Goal: Information Seeking & Learning: Learn about a topic

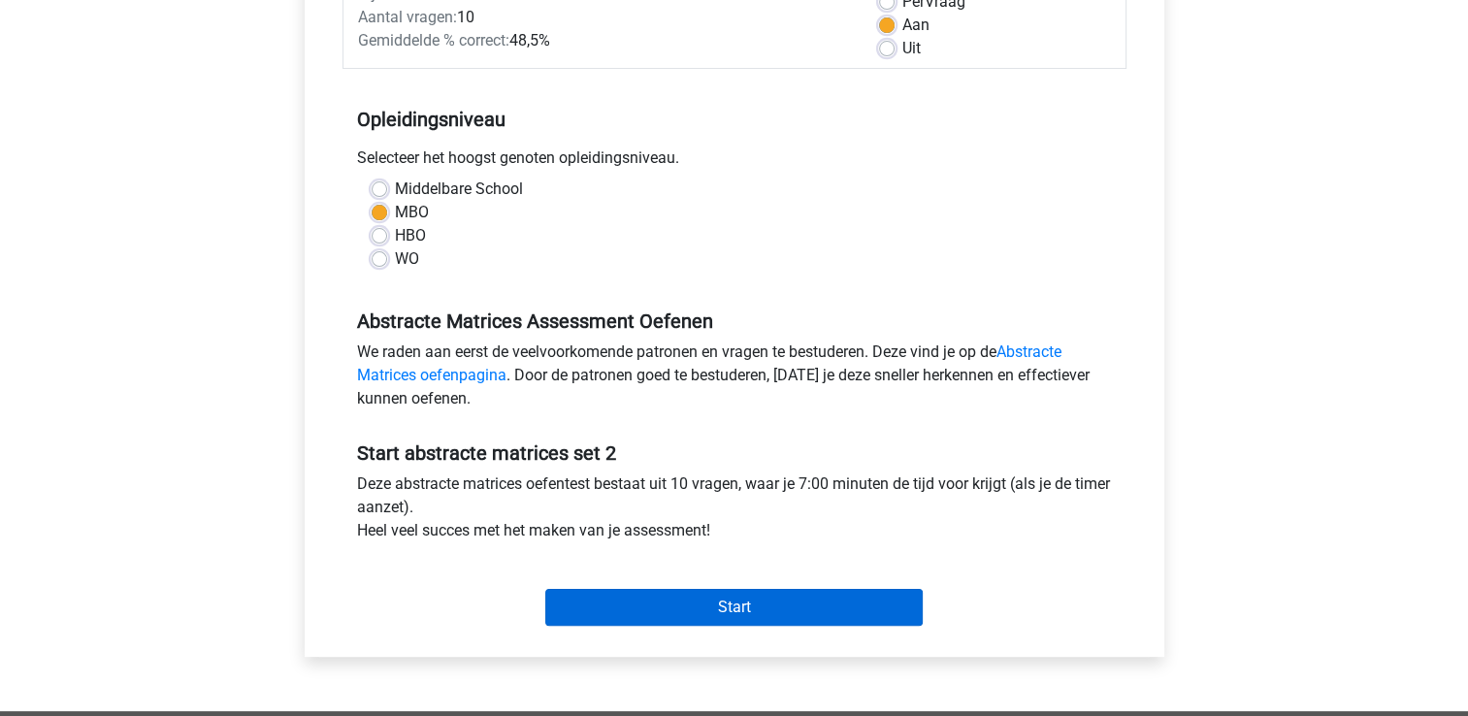
scroll to position [582, 0]
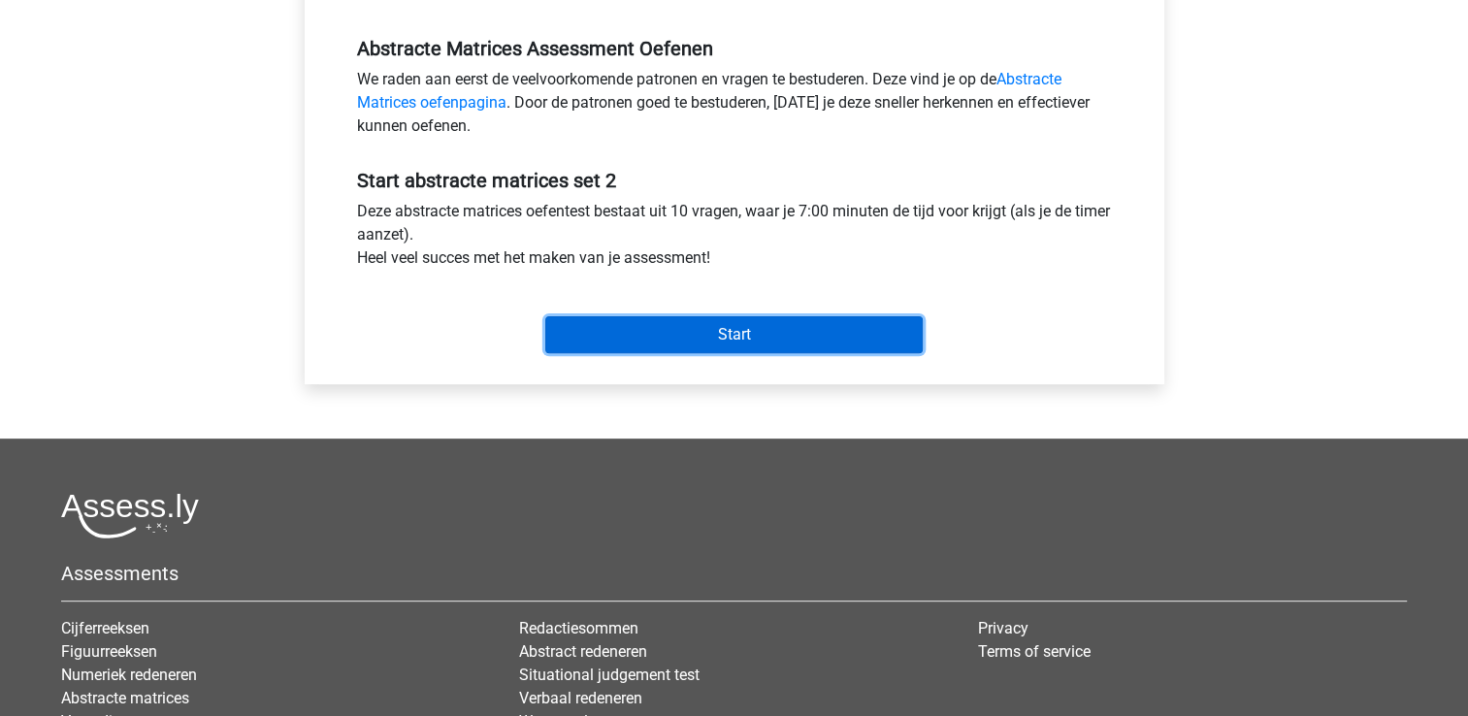
click at [805, 336] on input "Start" at bounding box center [733, 334] width 377 height 37
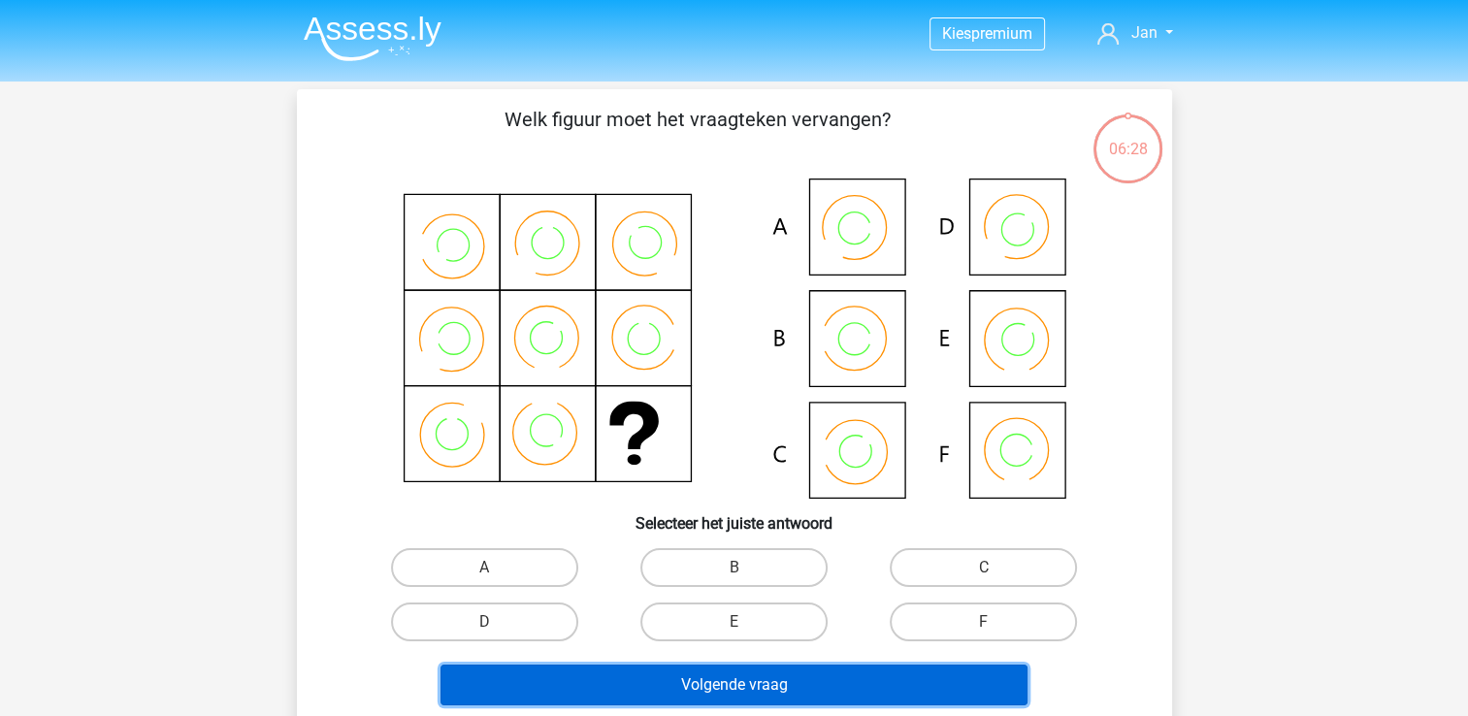
click at [833, 691] on button "Volgende vraag" at bounding box center [733, 684] width 587 height 41
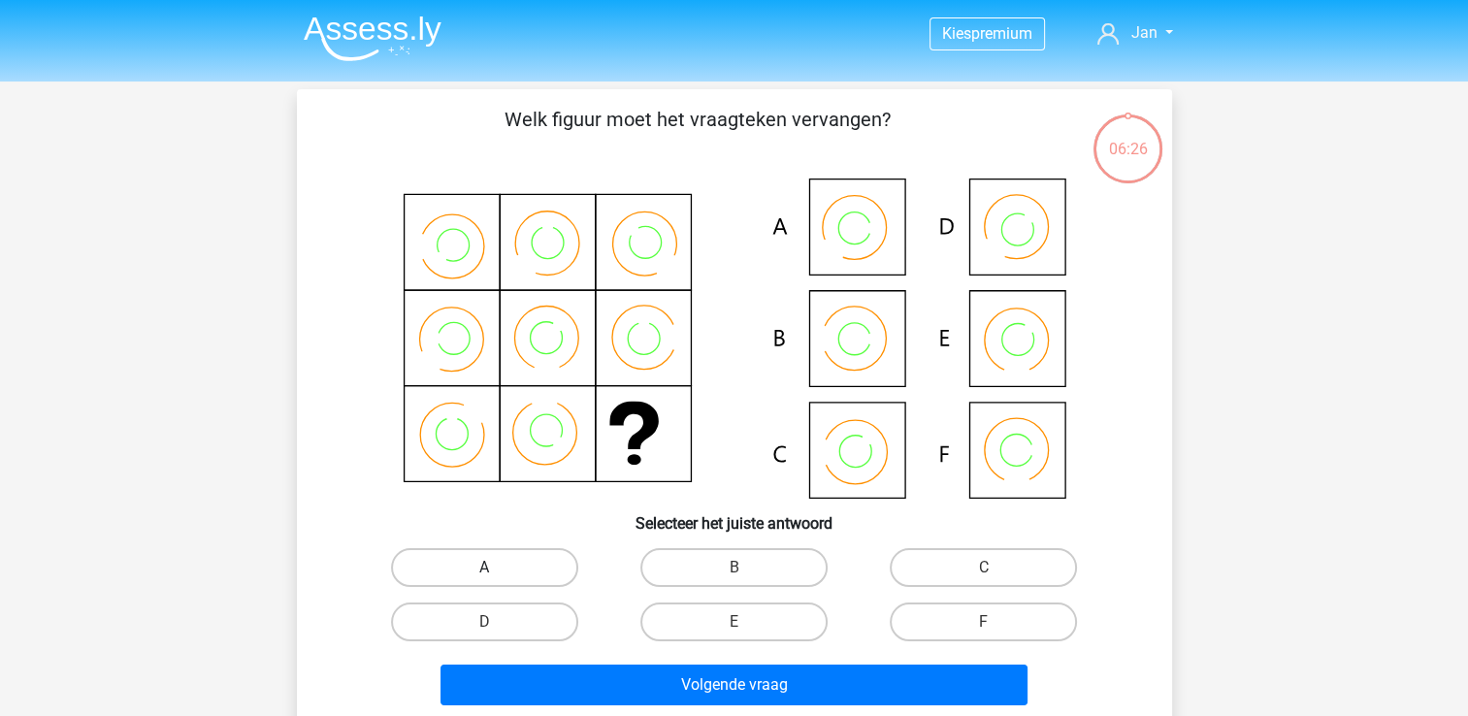
click at [533, 565] on label "A" at bounding box center [484, 567] width 187 height 39
click at [497, 567] on input "A" at bounding box center [490, 573] width 13 height 13
radio input "true"
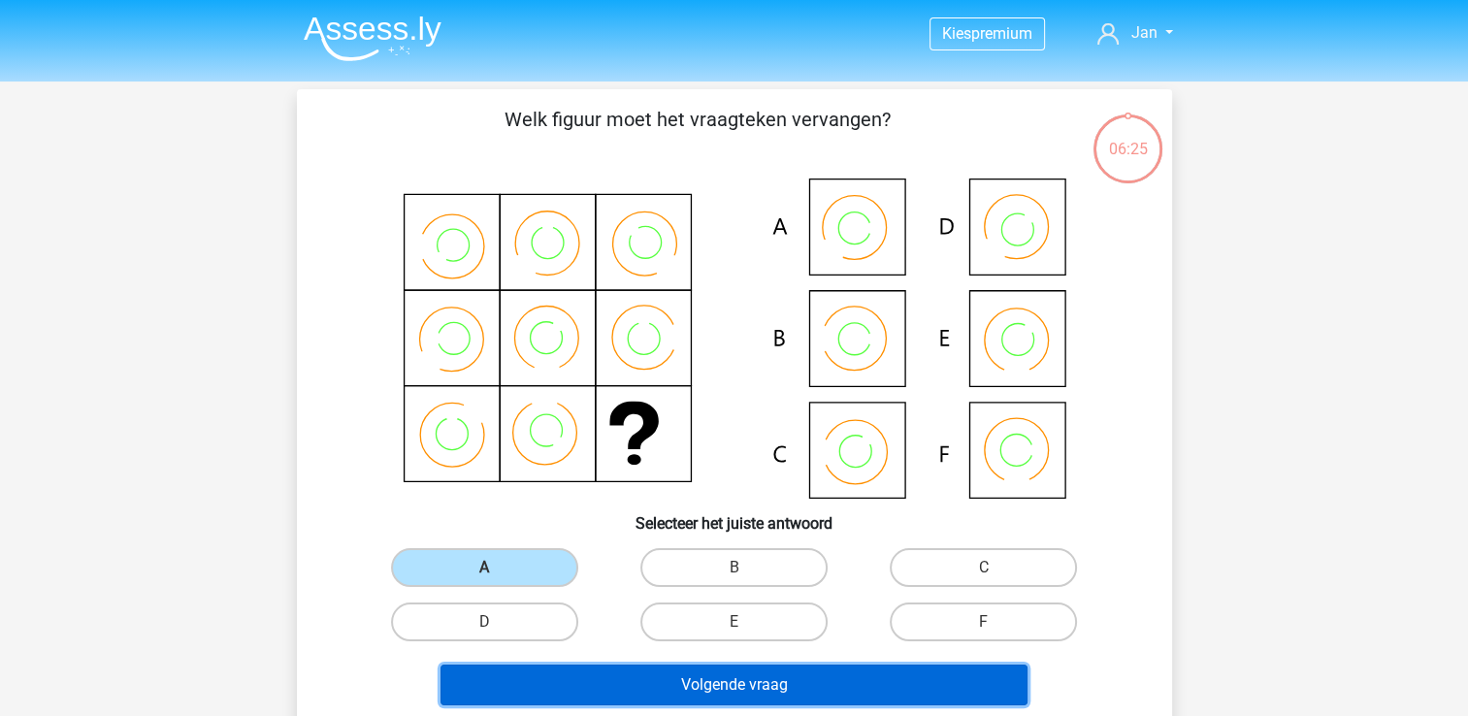
click at [705, 681] on button "Volgende vraag" at bounding box center [733, 684] width 587 height 41
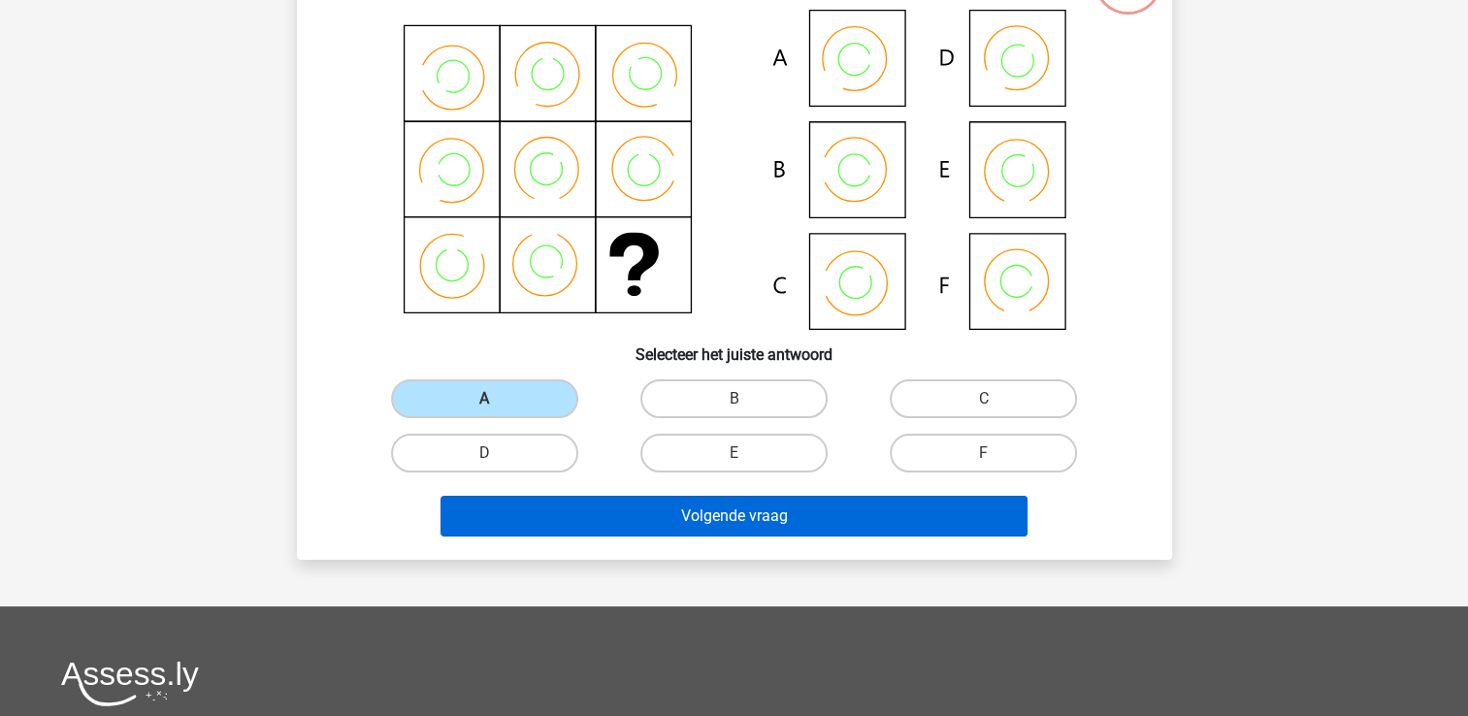
scroll to position [194, 0]
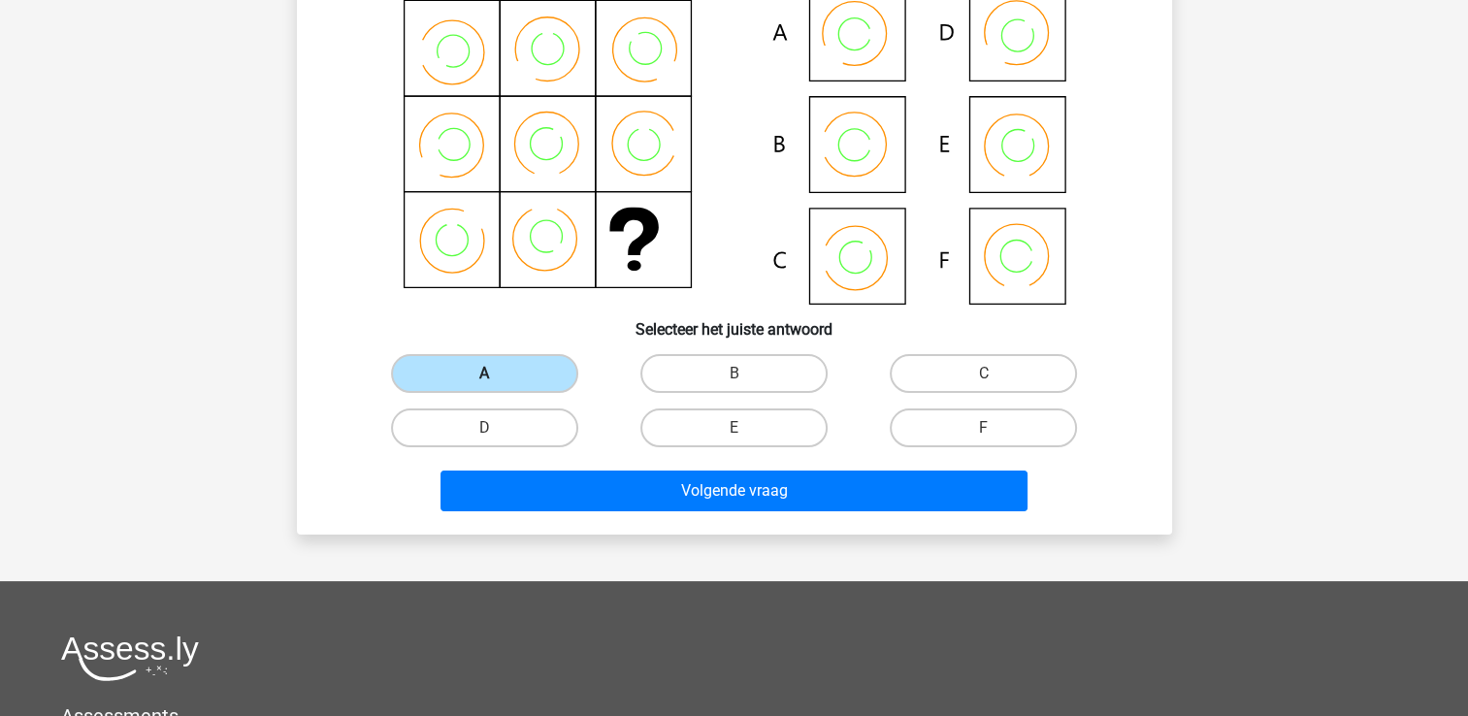
click at [486, 367] on label "A" at bounding box center [484, 373] width 187 height 39
click at [486, 373] on input "A" at bounding box center [490, 379] width 13 height 13
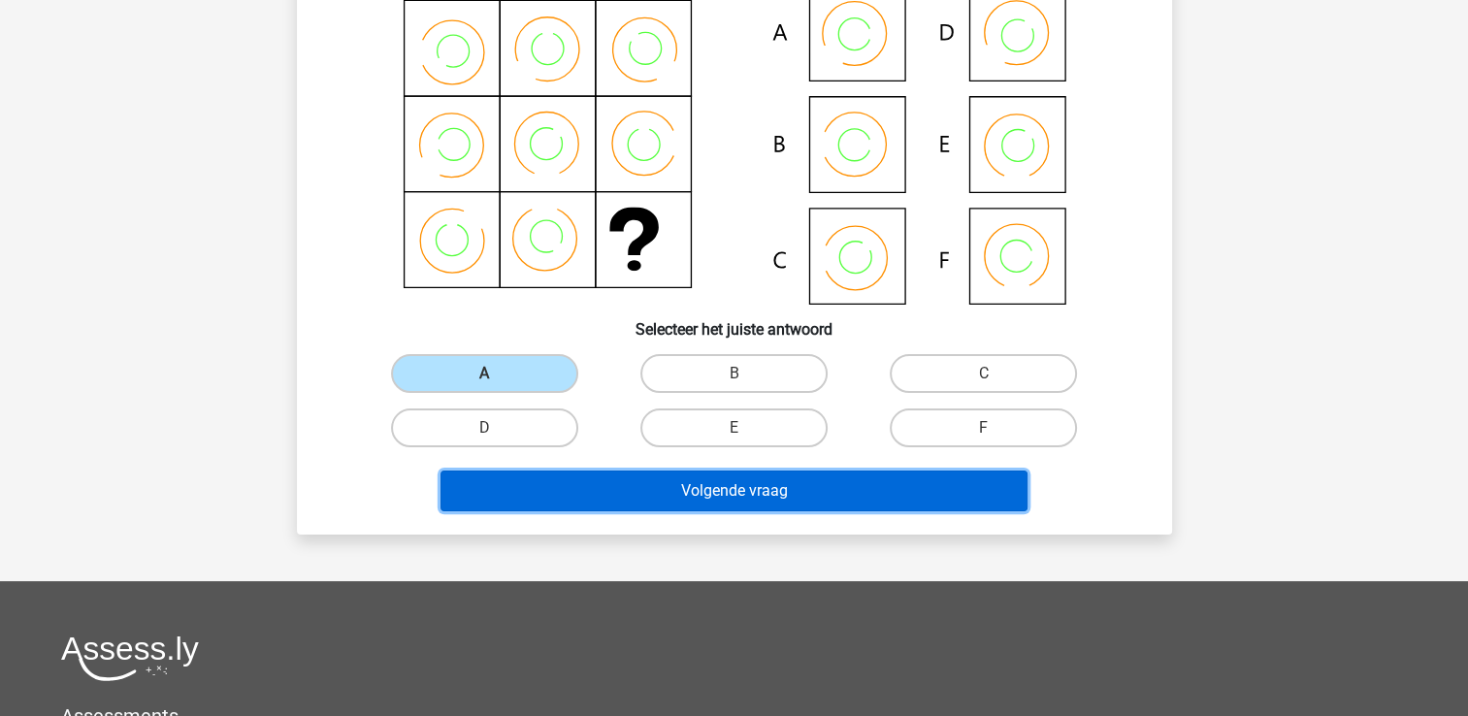
click at [702, 493] on button "Volgende vraag" at bounding box center [733, 490] width 587 height 41
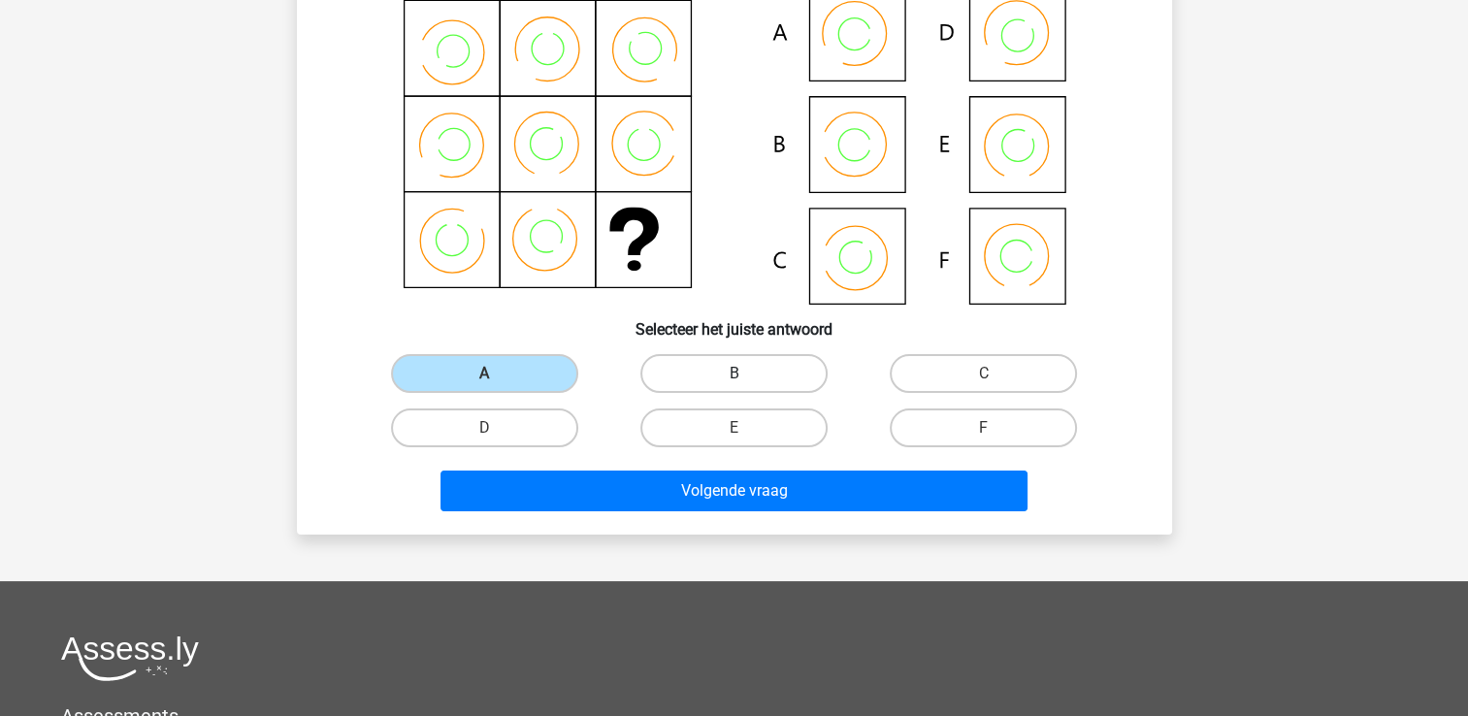
click at [722, 371] on label "B" at bounding box center [733, 373] width 187 height 39
click at [733, 373] on input "B" at bounding box center [739, 379] width 13 height 13
radio input "true"
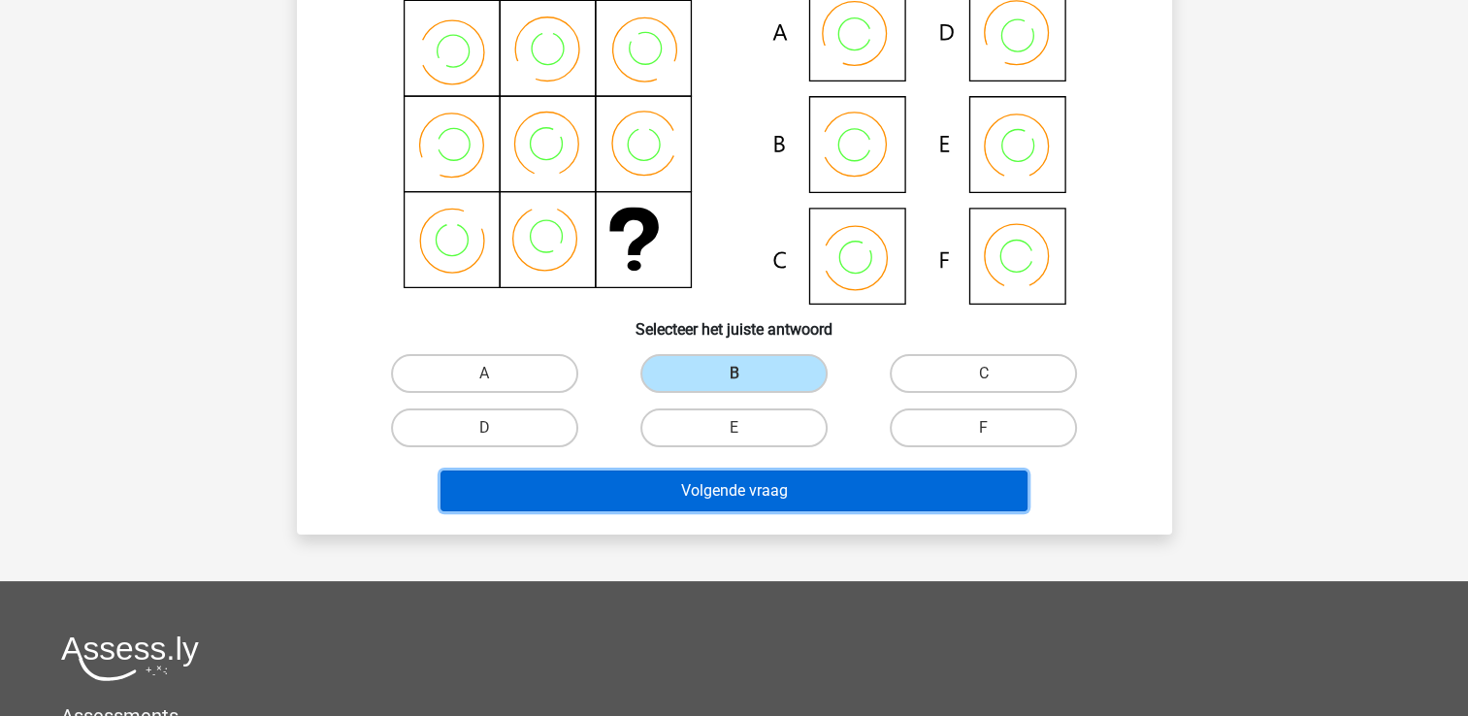
click at [804, 490] on button "Volgende vraag" at bounding box center [733, 490] width 587 height 41
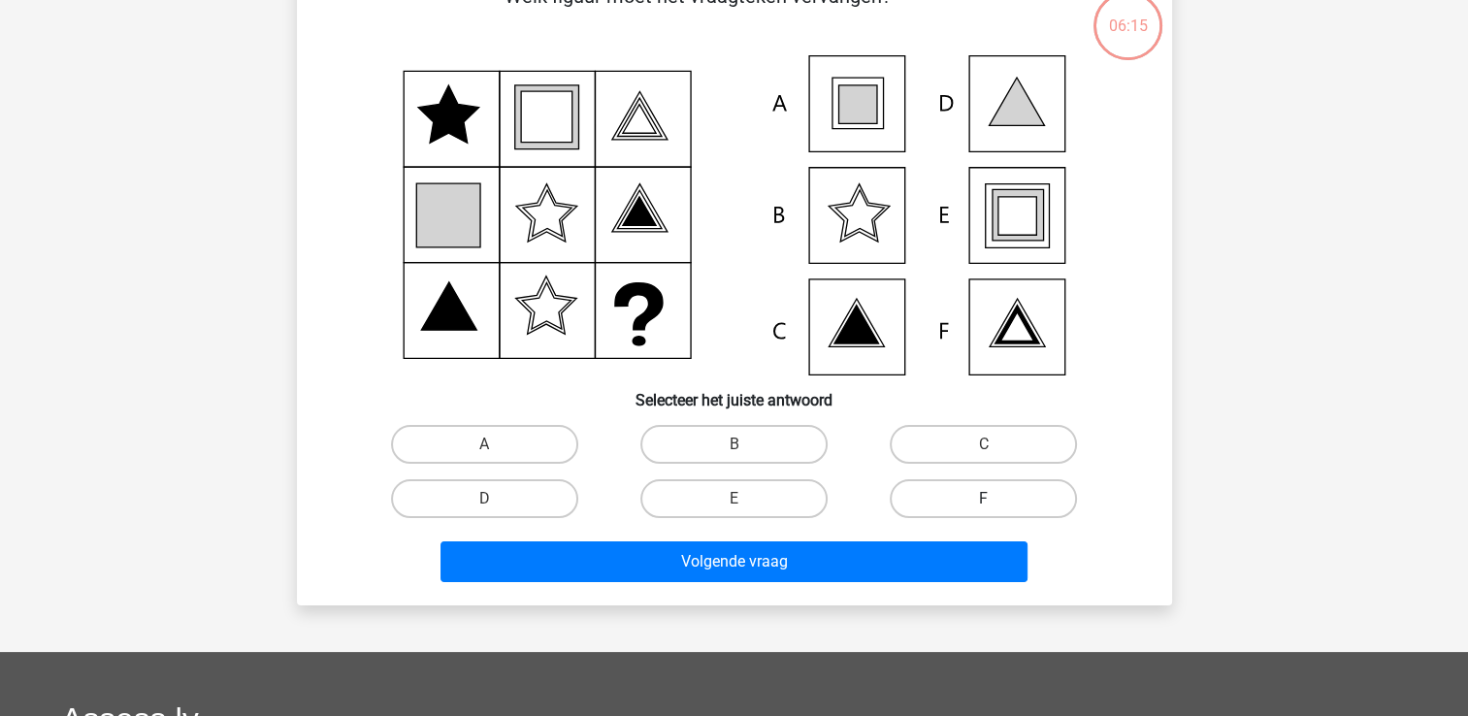
scroll to position [89, 0]
